Goal: Task Accomplishment & Management: Use online tool/utility

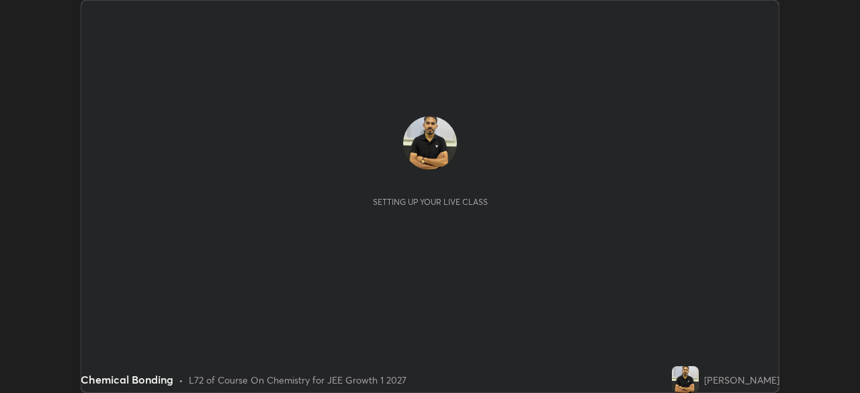
scroll to position [393, 859]
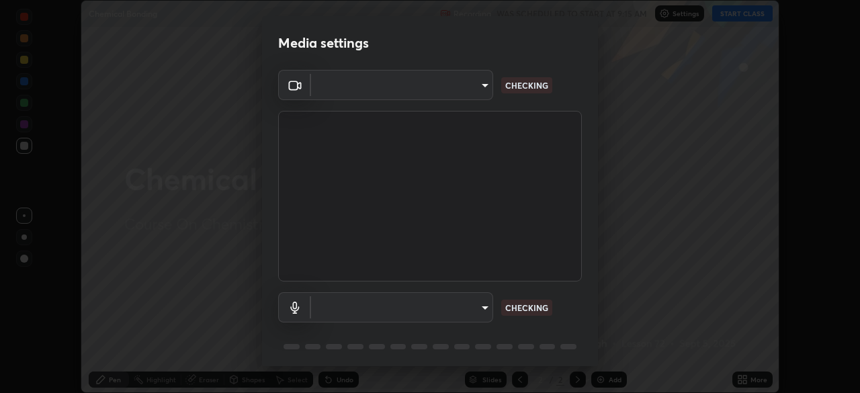
type input "749e0668deb15a5b4ed02f8be8c2450ea6d0e17749dddc72fd410e13731b58d9"
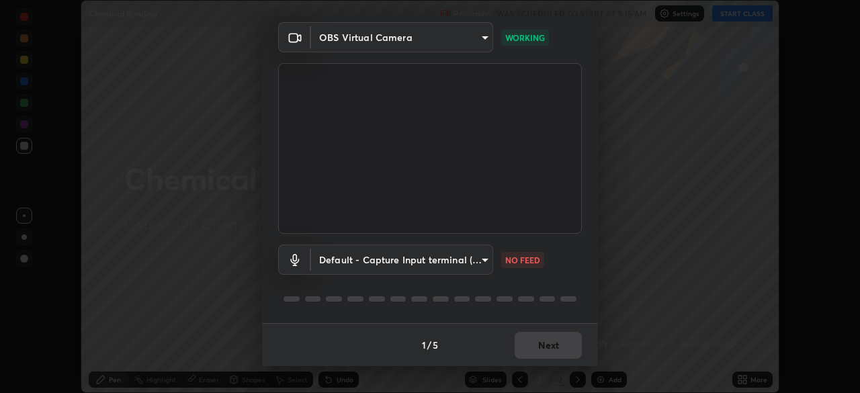
click at [456, 257] on body "Erase all Chemical Bonding Recording WAS SCHEDULED TO START AT 9:15 AM Settings…" at bounding box center [430, 196] width 860 height 393
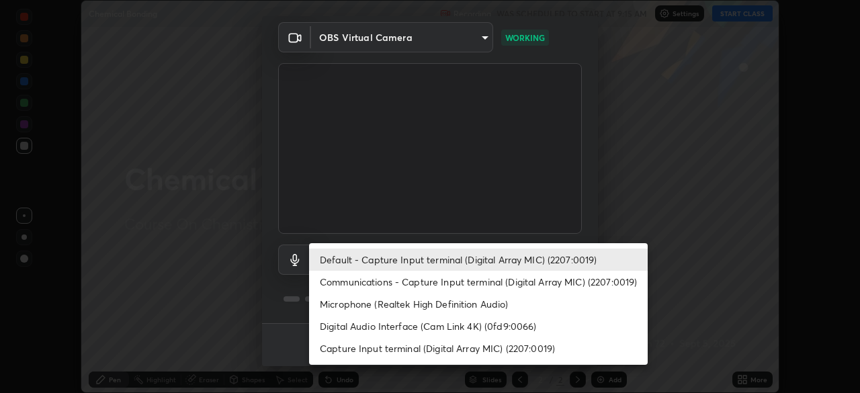
click at [462, 280] on li "Communications - Capture Input terminal (Digital Array MIC) (2207:0019)" at bounding box center [478, 282] width 339 height 22
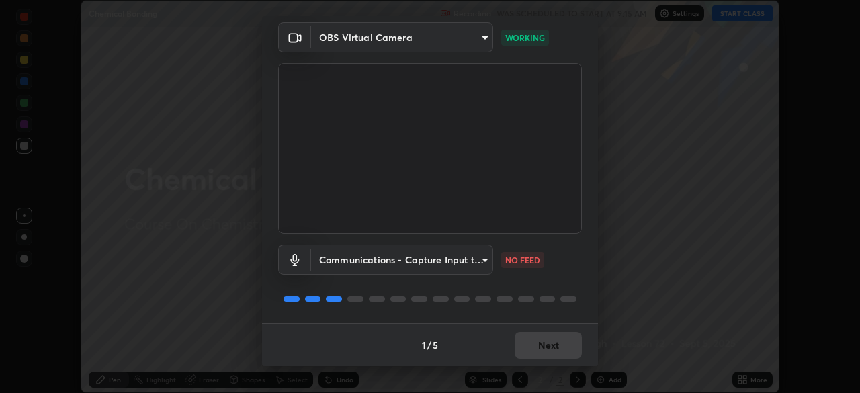
click at [450, 260] on body "Erase all Chemical Bonding Recording WAS SCHEDULED TO START AT 9:15 AM Settings…" at bounding box center [430, 196] width 860 height 393
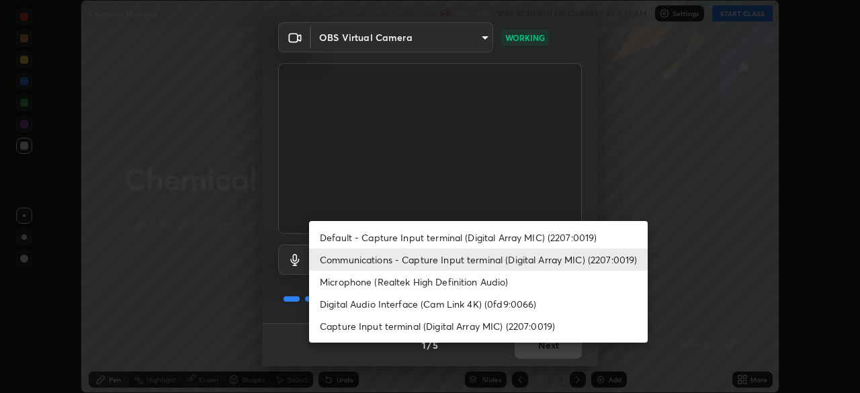
click at [475, 237] on li "Default - Capture Input terminal (Digital Array MIC) (2207:0019)" at bounding box center [478, 237] width 339 height 22
type input "default"
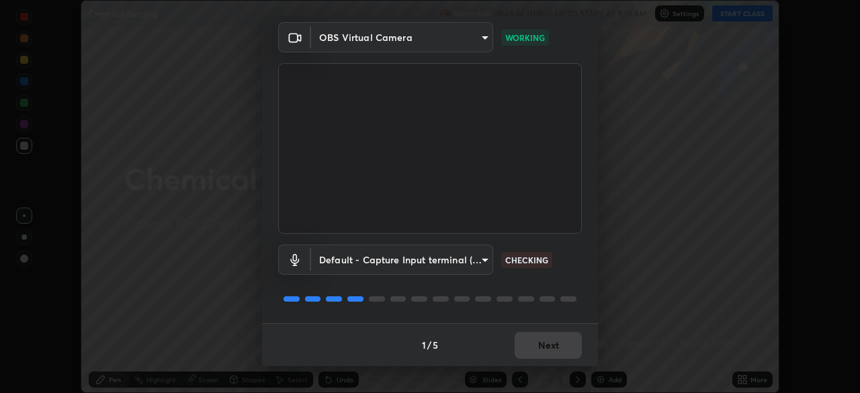
click at [556, 298] on div at bounding box center [430, 299] width 304 height 16
click at [571, 341] on button "Next" at bounding box center [548, 345] width 67 height 27
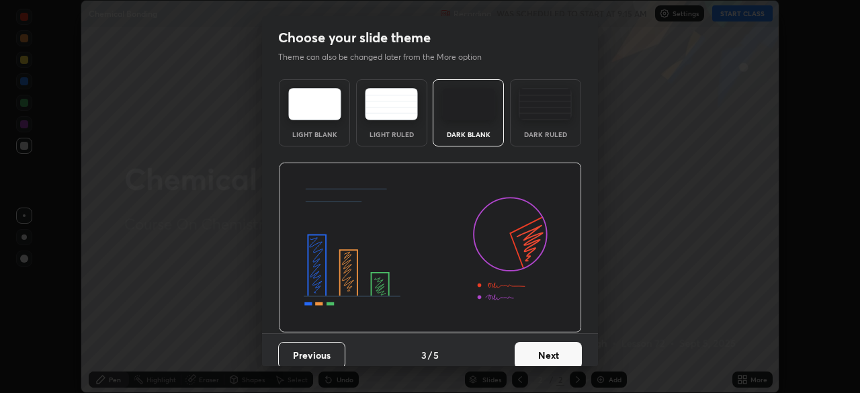
click at [573, 349] on button "Next" at bounding box center [548, 355] width 67 height 27
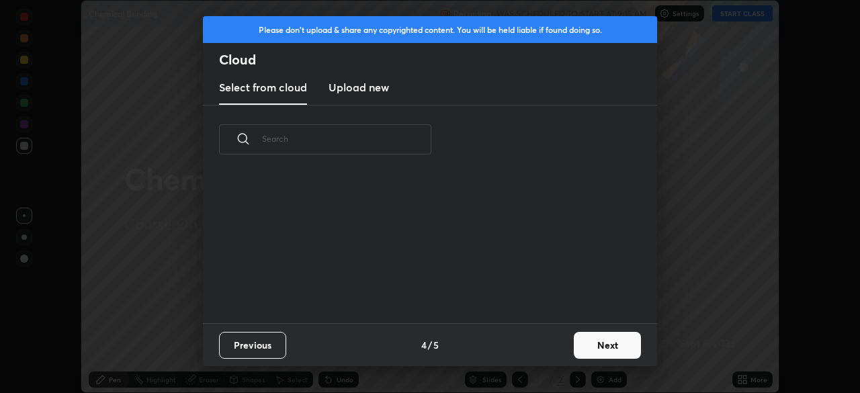
scroll to position [149, 431]
click at [605, 343] on button "Next" at bounding box center [607, 345] width 67 height 27
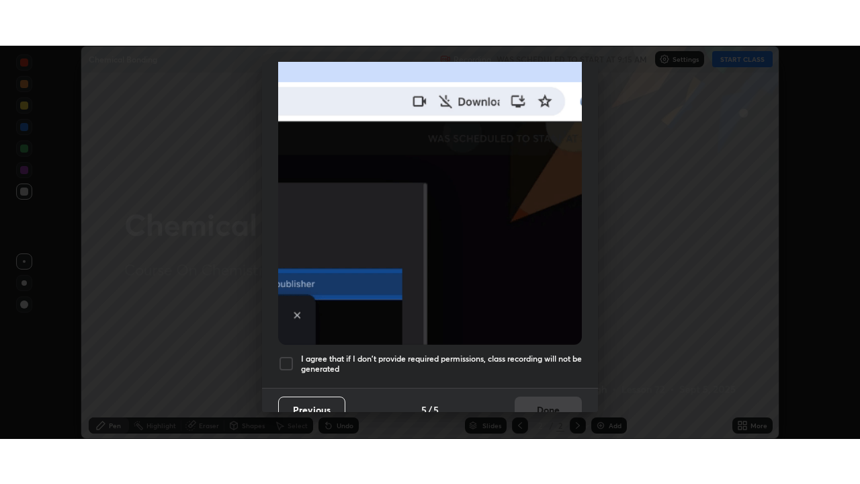
scroll to position [317, 0]
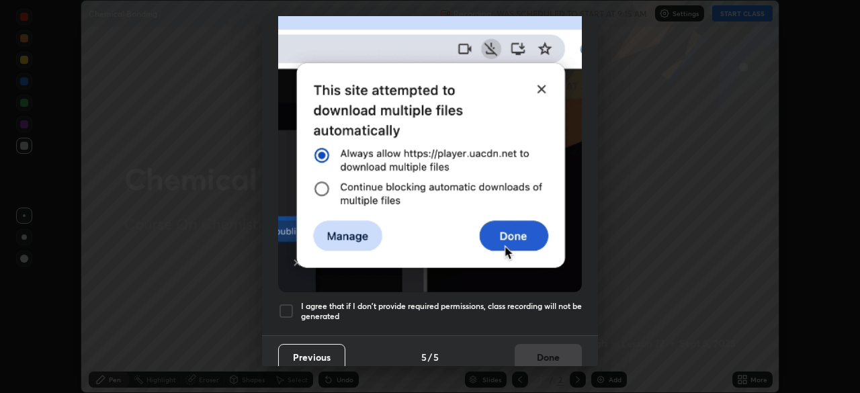
click at [284, 307] on div at bounding box center [286, 311] width 16 height 16
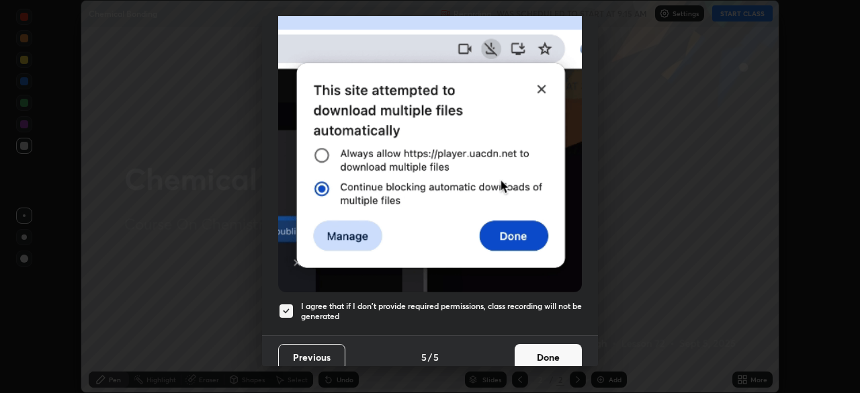
click at [548, 352] on button "Done" at bounding box center [548, 357] width 67 height 27
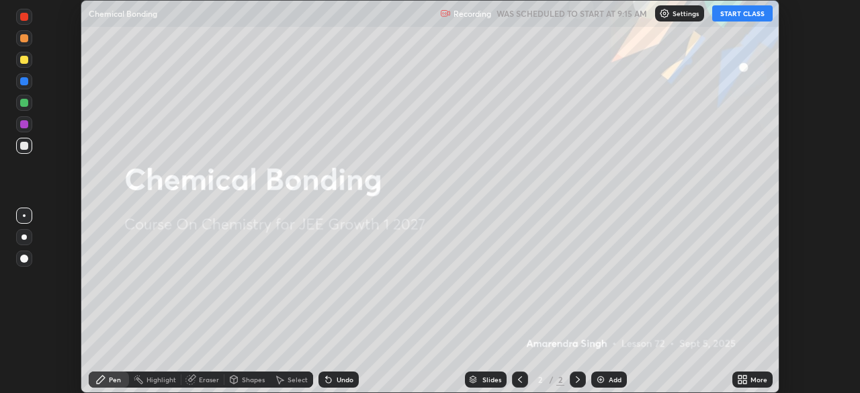
click at [751, 377] on div "More" at bounding box center [759, 379] width 17 height 7
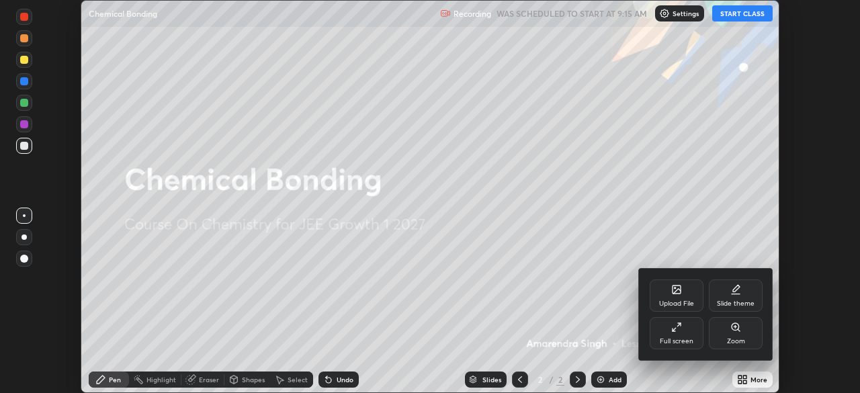
click at [681, 333] on div "Full screen" at bounding box center [677, 333] width 54 height 32
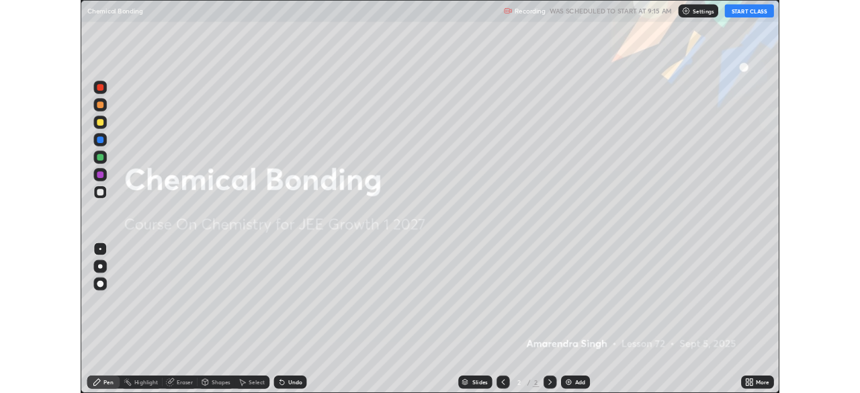
scroll to position [484, 860]
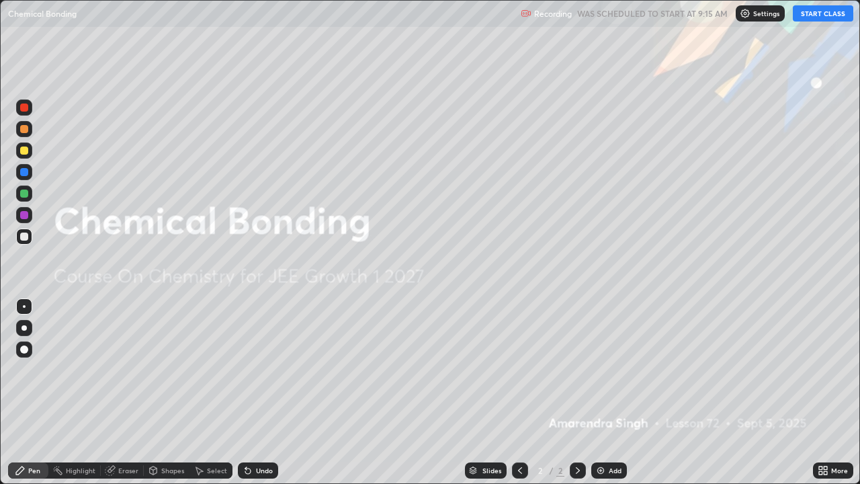
click at [829, 17] on button "START CLASS" at bounding box center [823, 13] width 60 height 16
click at [520, 392] on icon at bounding box center [520, 470] width 11 height 11
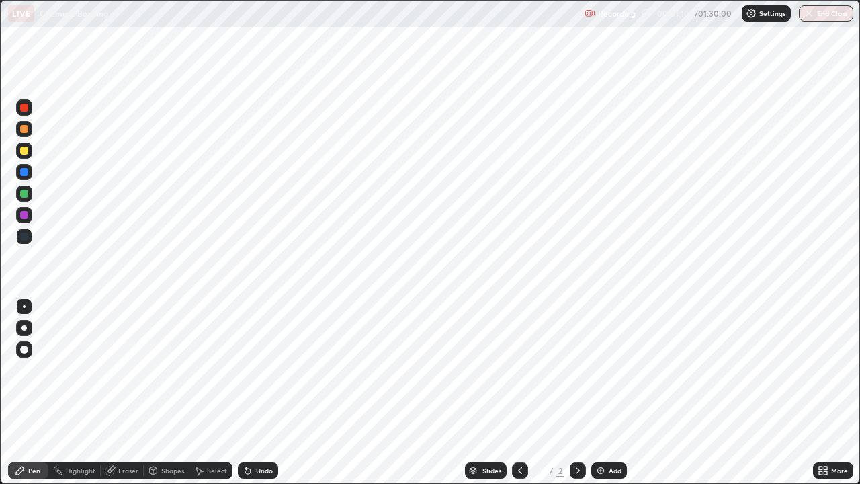
click at [518, 392] on icon at bounding box center [520, 470] width 11 height 11
click at [577, 392] on div at bounding box center [578, 470] width 16 height 16
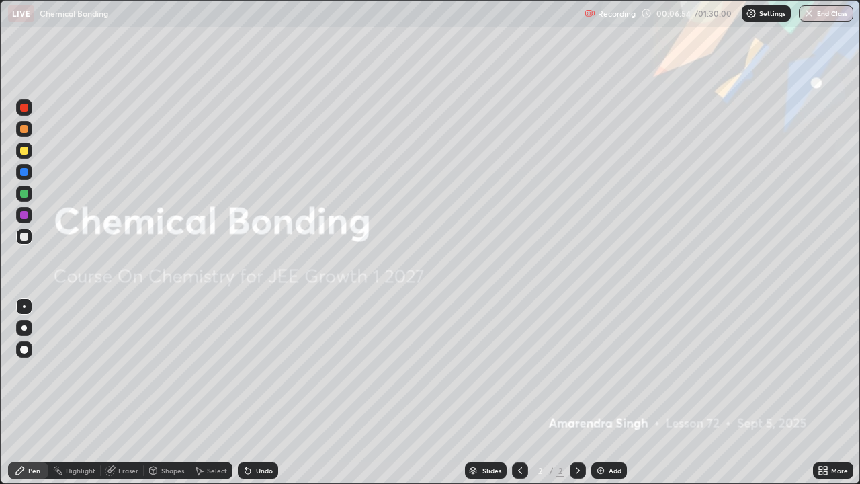
click at [605, 392] on img at bounding box center [600, 470] width 11 height 11
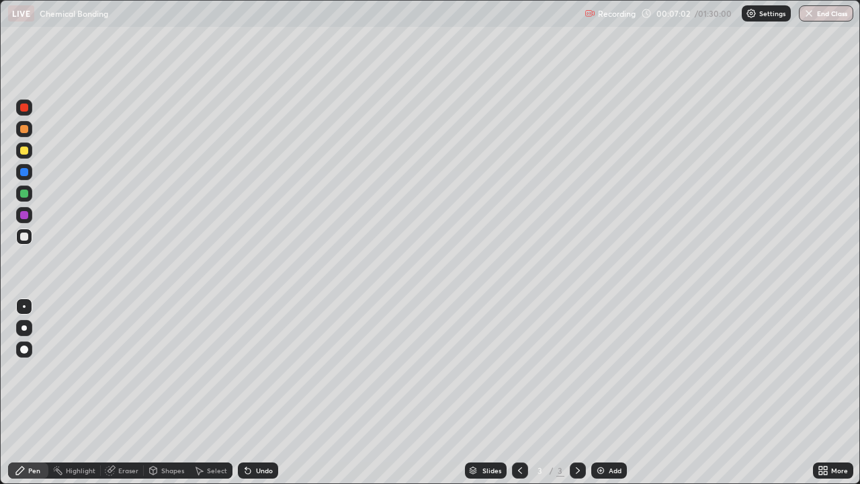
click at [33, 392] on div "Pen" at bounding box center [34, 470] width 12 height 7
click at [67, 392] on div "Highlight" at bounding box center [81, 470] width 30 height 7
click at [24, 106] on div at bounding box center [24, 107] width 8 height 8
click at [26, 216] on div at bounding box center [24, 215] width 8 height 8
click at [126, 392] on div "Eraser" at bounding box center [128, 470] width 20 height 7
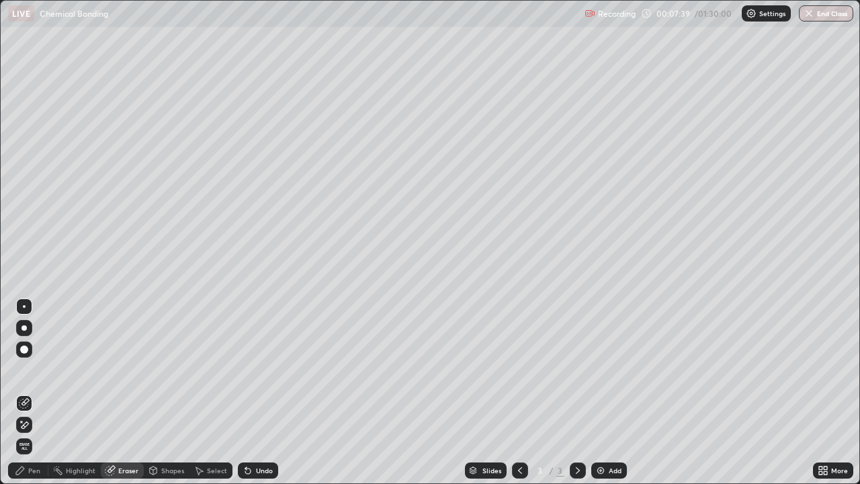
click at [251, 392] on div "Undo" at bounding box center [258, 470] width 40 height 16
click at [616, 392] on div "Add" at bounding box center [615, 470] width 13 height 7
click at [77, 392] on div "Highlight" at bounding box center [81, 470] width 30 height 7
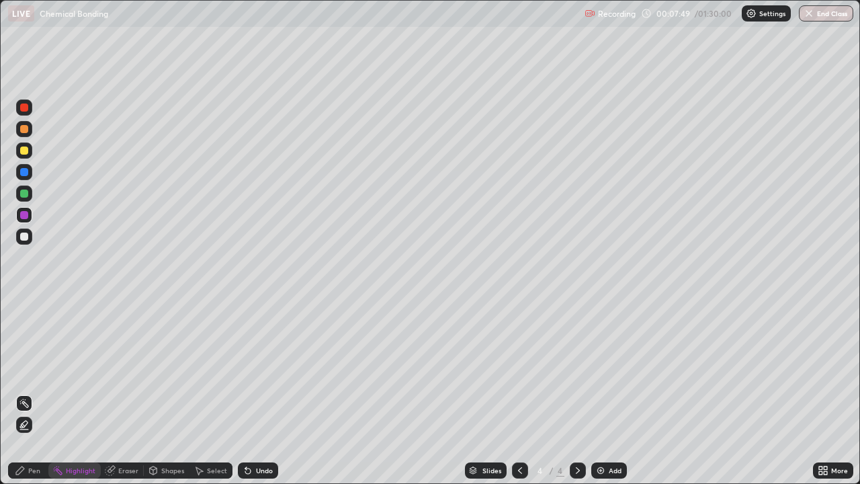
click at [253, 392] on div "Undo" at bounding box center [258, 470] width 40 height 16
click at [260, 392] on div "Undo" at bounding box center [258, 470] width 40 height 16
click at [243, 392] on icon at bounding box center [248, 470] width 11 height 11
click at [35, 392] on div "Pen" at bounding box center [34, 470] width 12 height 7
click at [34, 348] on div at bounding box center [24, 350] width 22 height 22
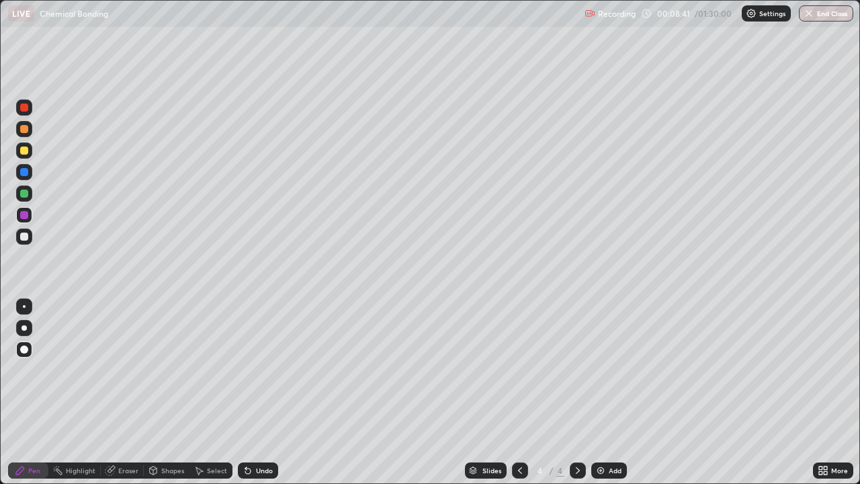
click at [833, 392] on div "More" at bounding box center [839, 470] width 17 height 7
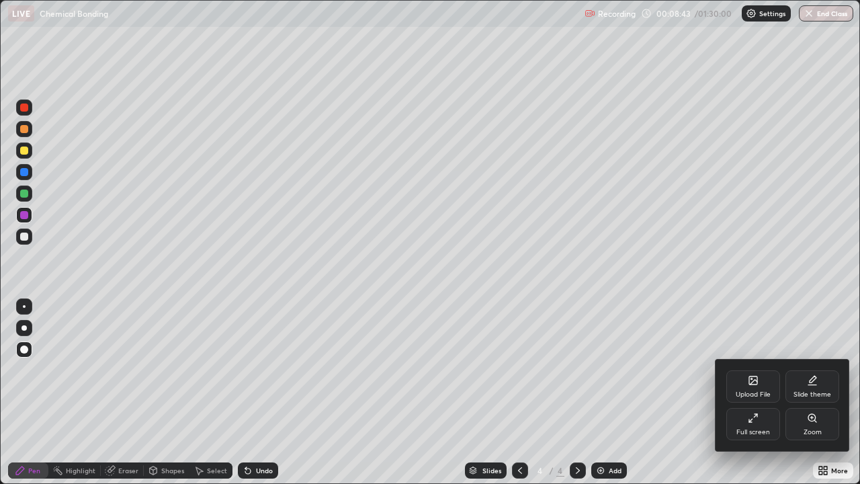
click at [760, 392] on div "Full screen" at bounding box center [753, 424] width 54 height 32
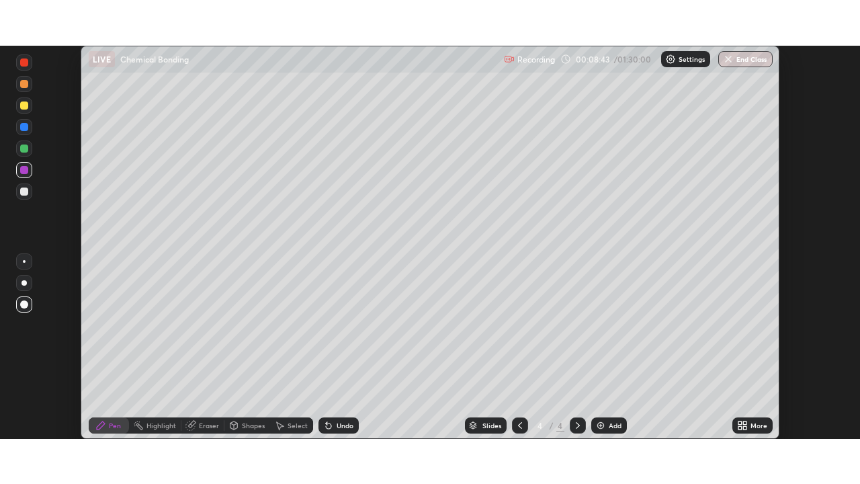
scroll to position [66805, 66338]
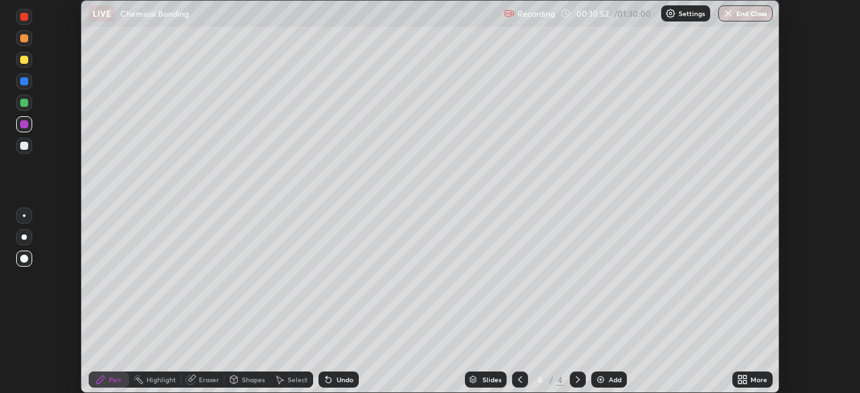
click at [329, 379] on icon at bounding box center [328, 380] width 5 height 5
click at [327, 380] on icon at bounding box center [328, 380] width 5 height 5
click at [335, 375] on div "Undo" at bounding box center [339, 380] width 40 height 16
click at [337, 374] on div "Undo" at bounding box center [339, 380] width 40 height 16
click at [333, 381] on div "Undo" at bounding box center [339, 380] width 40 height 16
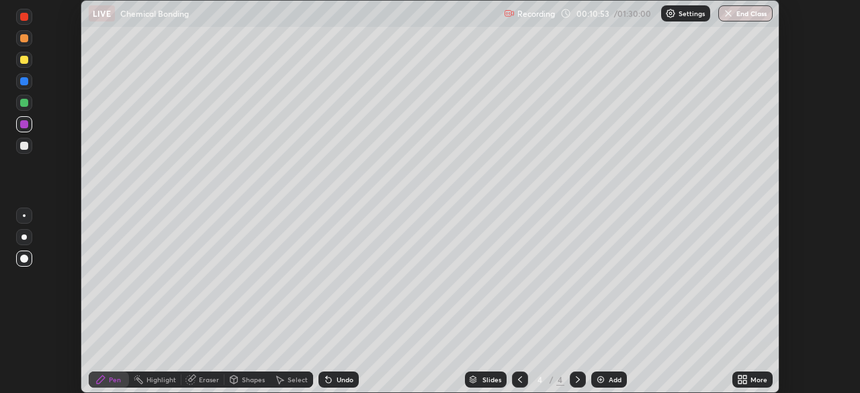
click at [337, 378] on div "Undo" at bounding box center [345, 379] width 17 height 7
click at [332, 373] on div "Undo" at bounding box center [339, 380] width 40 height 16
click at [335, 374] on div "Undo" at bounding box center [339, 380] width 40 height 16
click at [337, 374] on div "Undo" at bounding box center [339, 380] width 40 height 16
click at [337, 375] on div "Undo" at bounding box center [339, 380] width 40 height 16
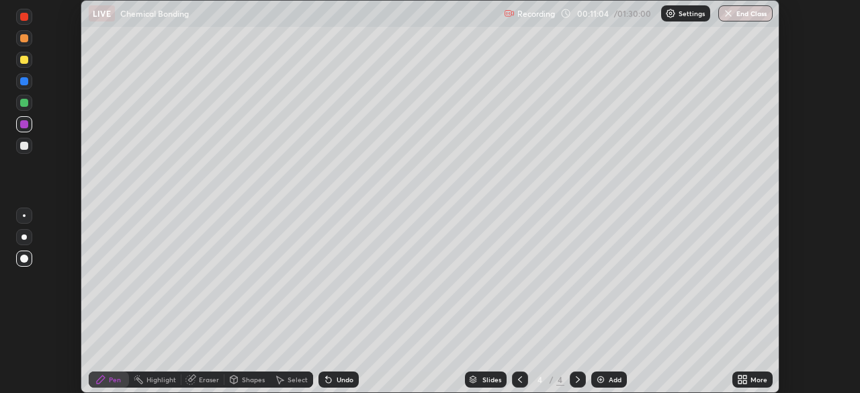
click at [333, 374] on div "Undo" at bounding box center [339, 380] width 40 height 16
click at [28, 24] on div at bounding box center [24, 17] width 16 height 16
click at [23, 16] on div at bounding box center [24, 17] width 8 height 8
click at [24, 84] on div at bounding box center [24, 81] width 8 height 8
click at [337, 374] on div "Undo" at bounding box center [339, 380] width 40 height 16
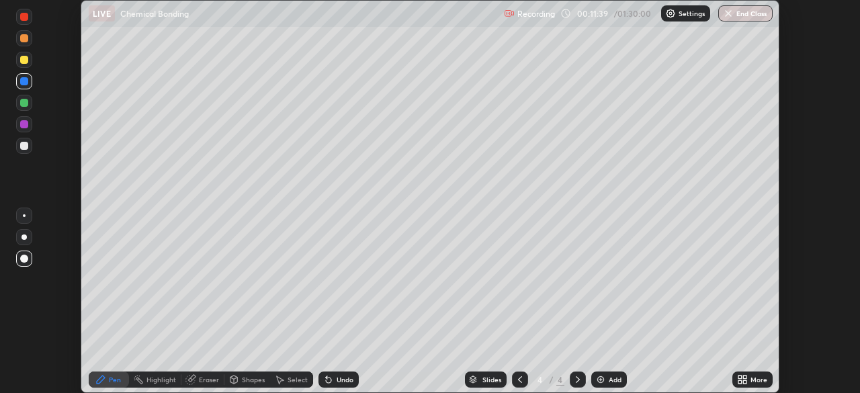
click at [336, 373] on div "Undo" at bounding box center [339, 380] width 40 height 16
click at [338, 374] on div "Undo" at bounding box center [339, 380] width 40 height 16
click at [21, 67] on div at bounding box center [24, 60] width 16 height 16
click at [333, 377] on div "Undo" at bounding box center [339, 380] width 40 height 16
click at [746, 380] on icon at bounding box center [744, 381] width 3 height 3
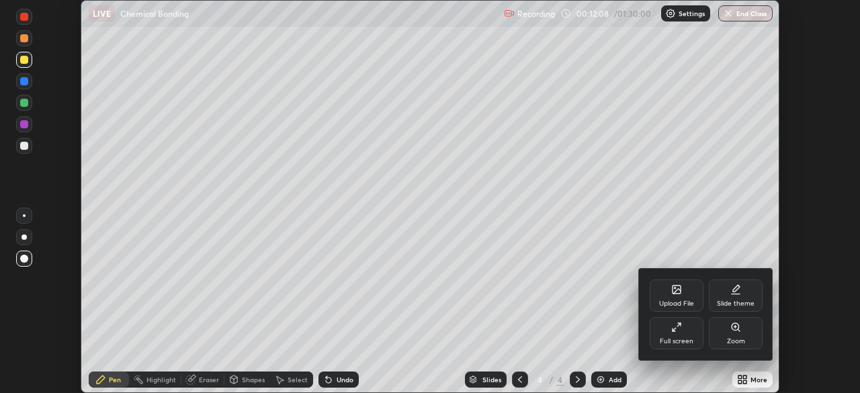
click at [686, 337] on div "Full screen" at bounding box center [677, 333] width 54 height 32
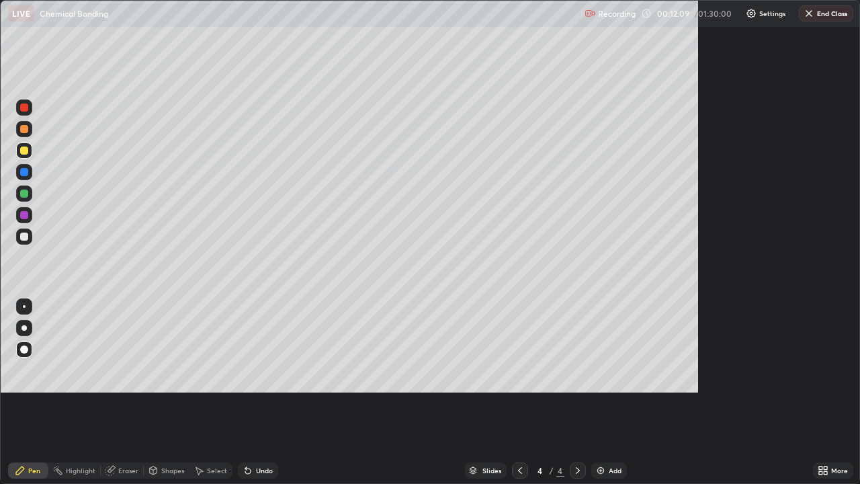
scroll to position [484, 860]
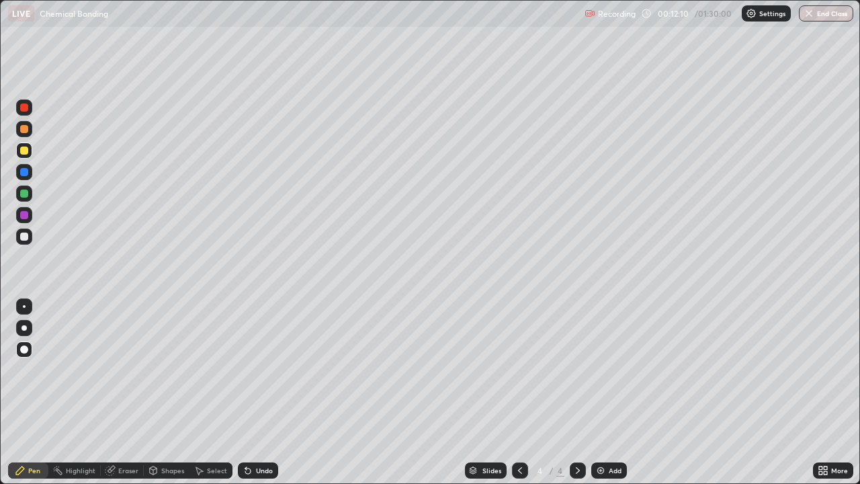
click at [24, 108] on div at bounding box center [24, 107] width 8 height 8
click at [825, 392] on icon at bounding box center [825, 467] width 3 height 3
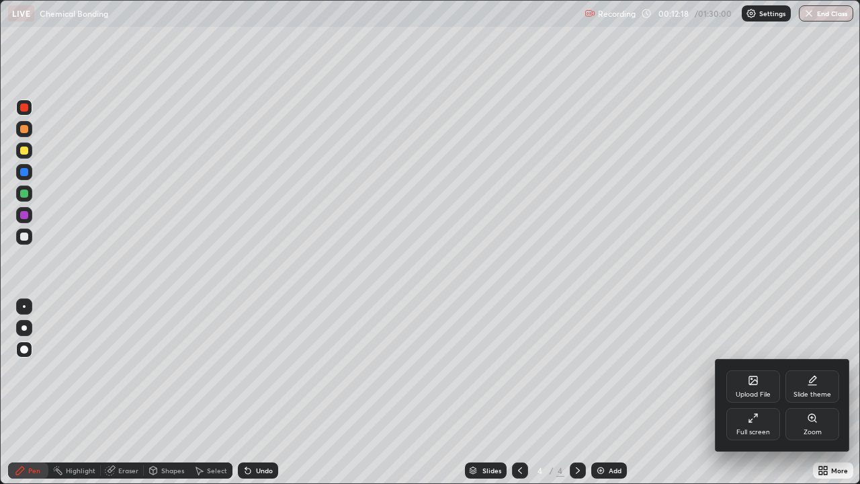
click at [752, 384] on icon at bounding box center [753, 380] width 8 height 8
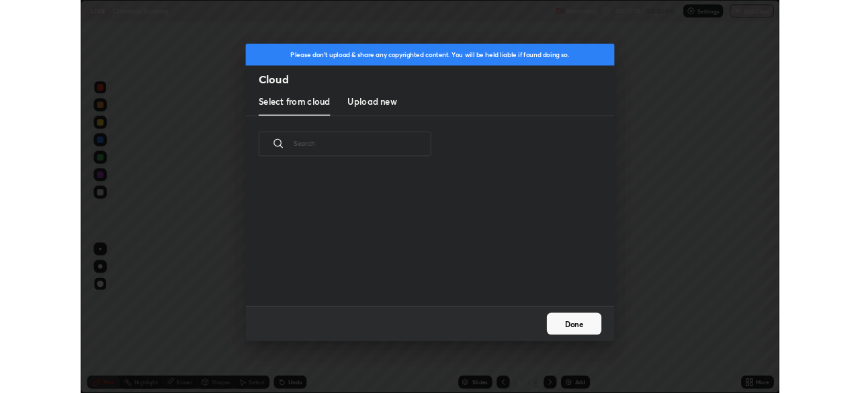
scroll to position [165, 431]
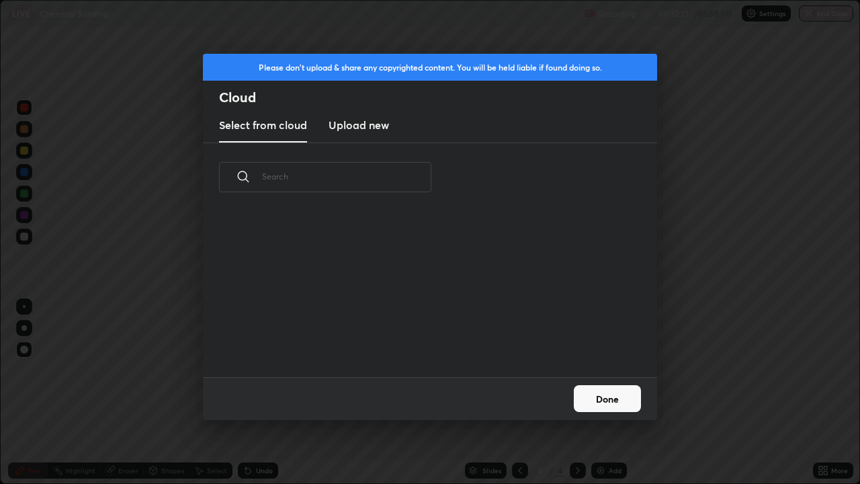
click at [361, 130] on h3 "Upload new" at bounding box center [359, 125] width 60 height 16
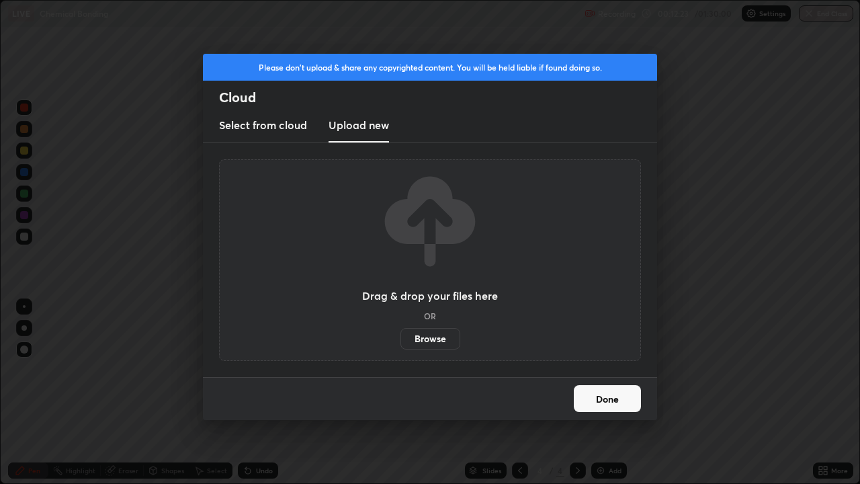
click at [415, 348] on label "Browse" at bounding box center [431, 339] width 60 height 22
click at [401, 348] on input "Browse" at bounding box center [401, 339] width 0 height 22
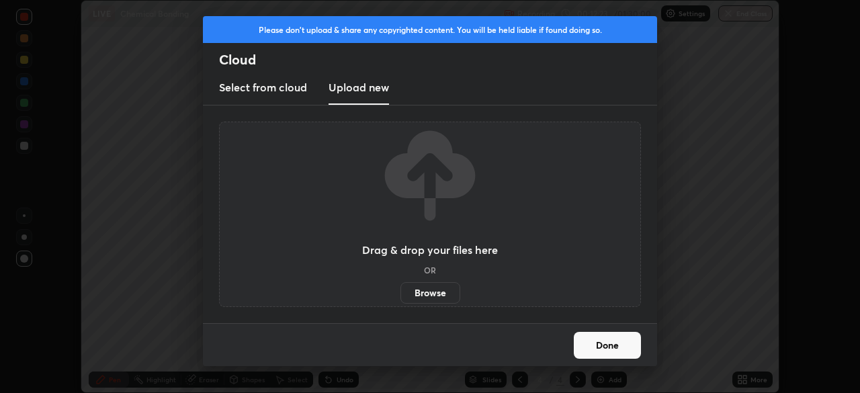
scroll to position [66805, 66338]
click at [698, 328] on div "Please don't upload & share any copyrighted content. You will be held liable if…" at bounding box center [430, 196] width 860 height 393
click at [697, 337] on div "Please don't upload & share any copyrighted content. You will be held liable if…" at bounding box center [430, 196] width 860 height 393
click at [623, 347] on button "Done" at bounding box center [607, 345] width 67 height 27
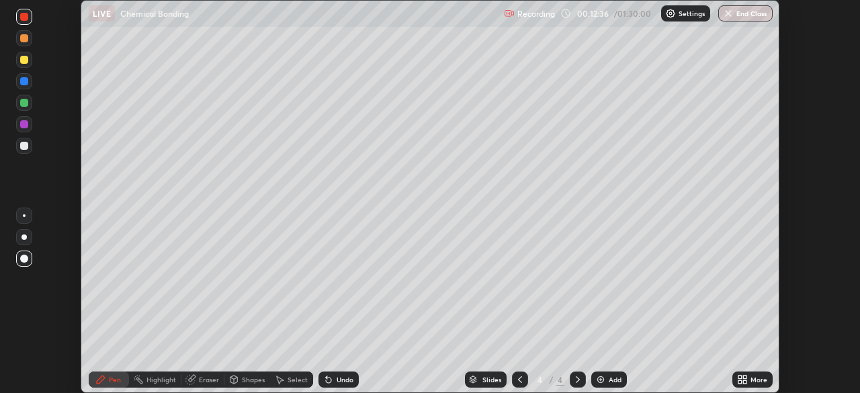
click at [763, 14] on button "End Class" at bounding box center [745, 13] width 54 height 16
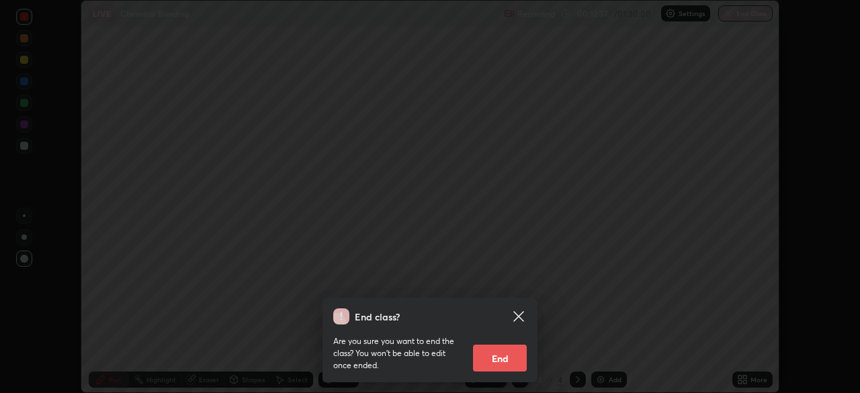
click at [512, 362] on button "End" at bounding box center [500, 358] width 54 height 27
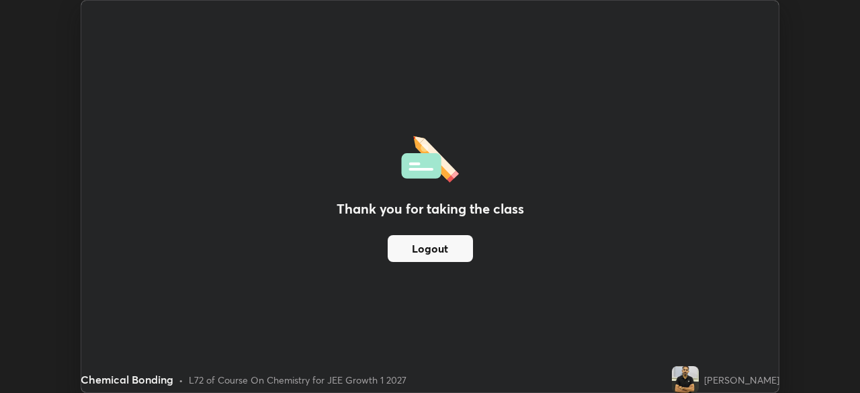
click at [417, 215] on h2 "Thank you for taking the class" at bounding box center [430, 209] width 187 height 20
click at [416, 243] on button "Logout" at bounding box center [430, 248] width 85 height 27
